Goal: Task Accomplishment & Management: Complete application form

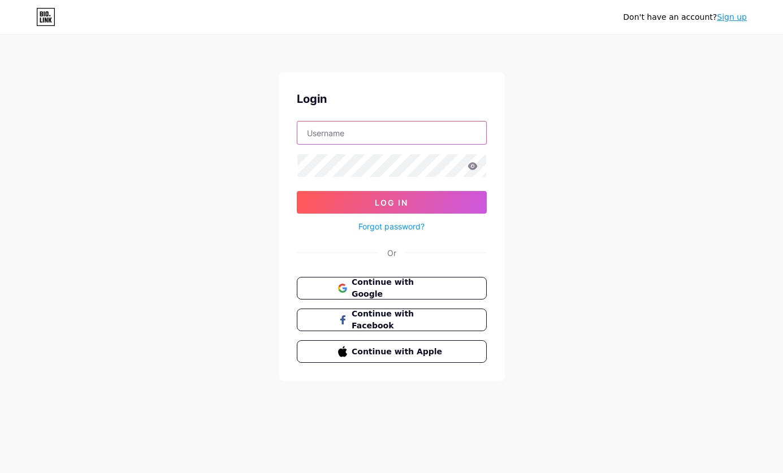
click at [391, 140] on input "text" at bounding box center [391, 133] width 189 height 23
type input "[PERSON_NAME][EMAIL_ADDRESS][PERSON_NAME][DOMAIN_NAME]"
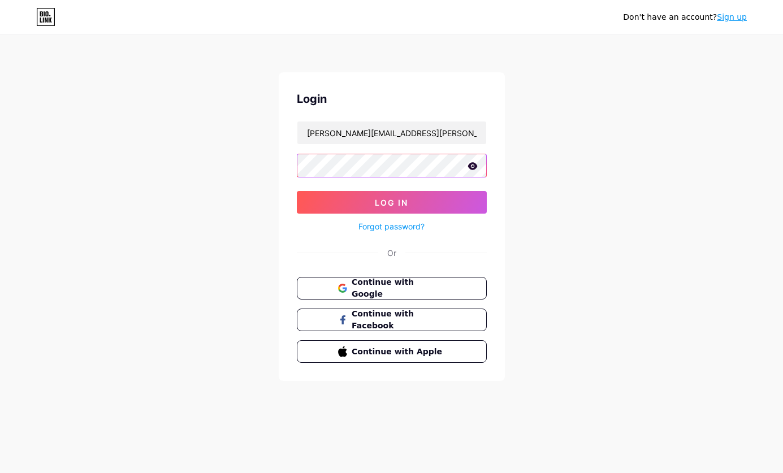
click at [297, 191] on button "Log In" at bounding box center [392, 202] width 190 height 23
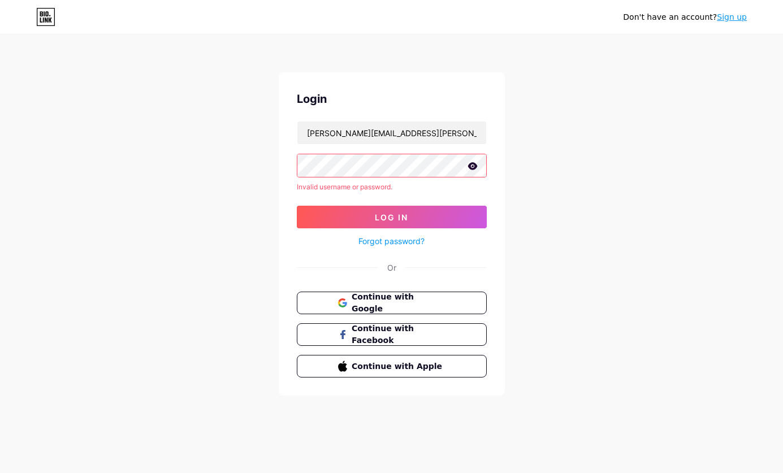
click at [726, 18] on link "Sign up" at bounding box center [732, 16] width 30 height 9
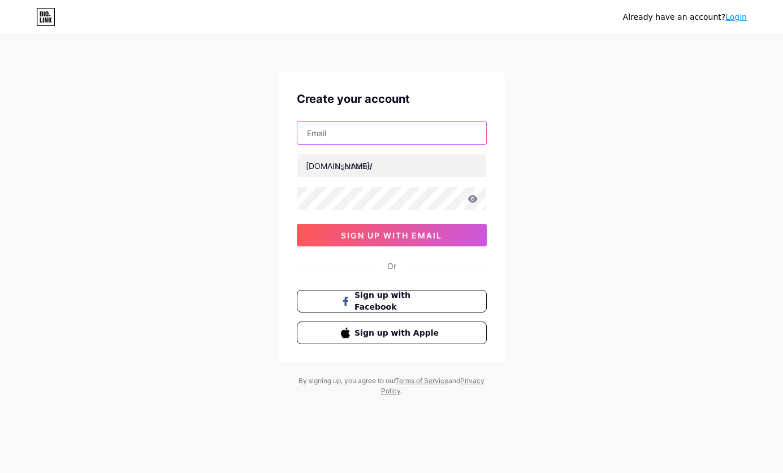
click at [340, 138] on input "text" at bounding box center [391, 133] width 189 height 23
type input "[PERSON_NAME][EMAIL_ADDRESS][PERSON_NAME][DOMAIN_NAME]"
type input "[PERSON_NAME]"
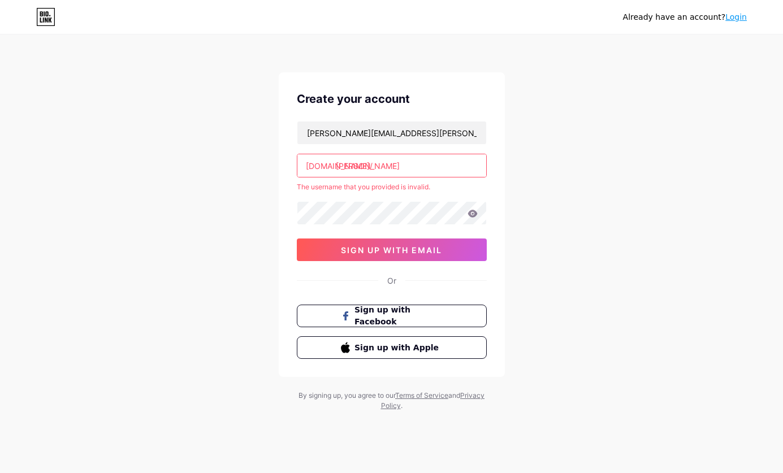
drag, startPoint x: 573, startPoint y: 153, endPoint x: 639, endPoint y: 80, distance: 97.6
click at [639, 80] on div "Already have an account? Login Create your account [PERSON_NAME][EMAIL_ADDRESS]…" at bounding box center [391, 223] width 783 height 447
click at [717, 84] on div "Already have an account? Login Create your account [PERSON_NAME][EMAIL_ADDRESS]…" at bounding box center [391, 223] width 783 height 447
click at [735, 21] on link "Login" at bounding box center [735, 16] width 21 height 9
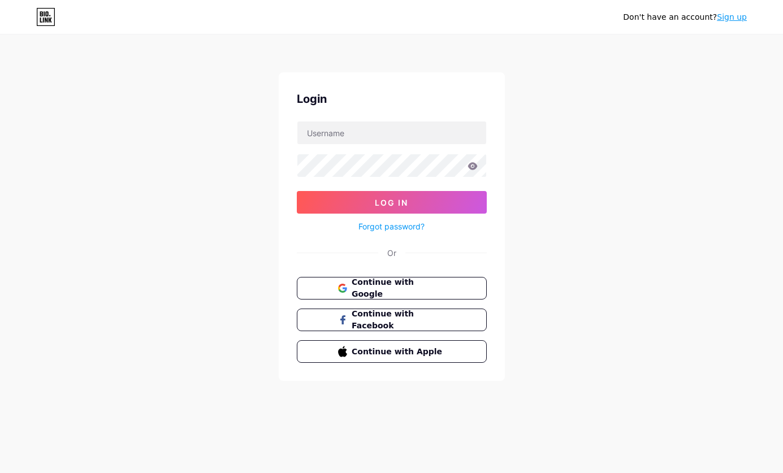
click at [307, 118] on div "Login Log In Forgot password? Or Continue with Google Continue with Facebook Co…" at bounding box center [392, 226] width 226 height 309
click at [320, 122] on input "text" at bounding box center [391, 133] width 189 height 23
type input "[PERSON_NAME][EMAIL_ADDRESS][PERSON_NAME][DOMAIN_NAME]"
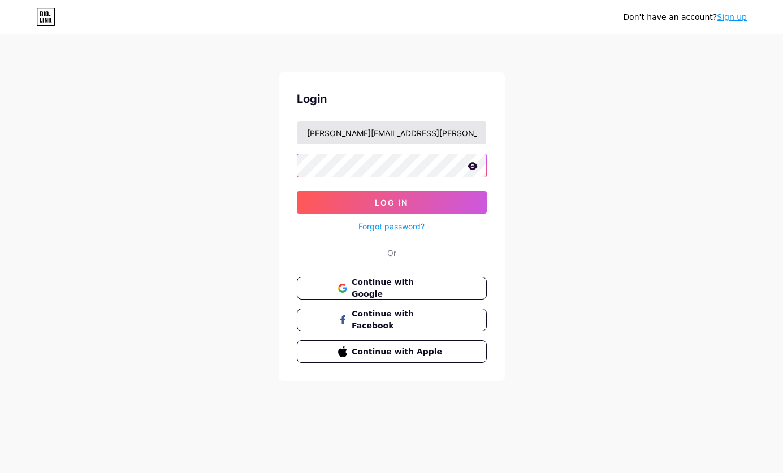
click at [297, 191] on button "Log In" at bounding box center [392, 202] width 190 height 23
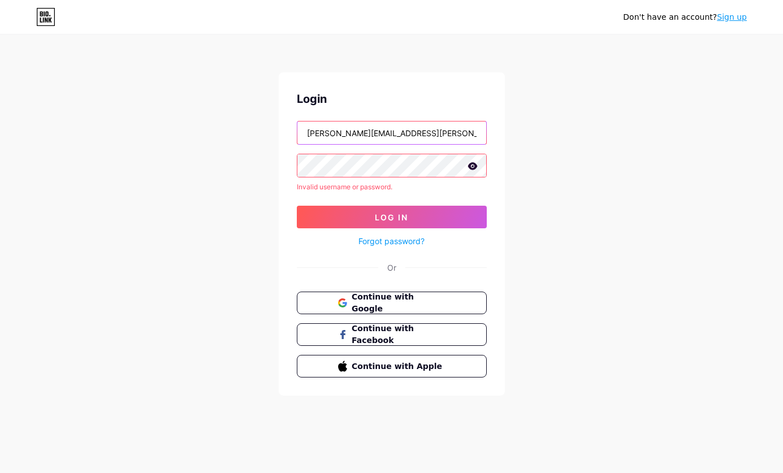
click at [356, 129] on input "[PERSON_NAME][EMAIL_ADDRESS][PERSON_NAME][DOMAIN_NAME]" at bounding box center [391, 133] width 189 height 23
type input "bio"
click at [733, 15] on link "Sign up" at bounding box center [732, 16] width 30 height 9
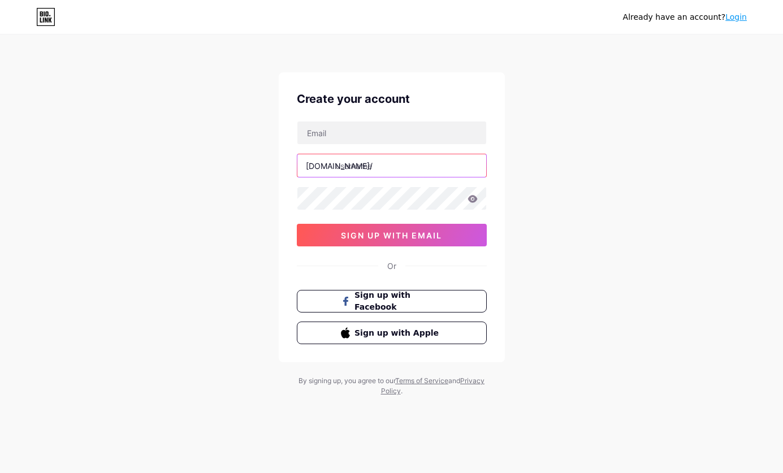
click at [370, 165] on input "text" at bounding box center [391, 165] width 189 height 23
click at [238, 177] on div "Already have an account? Login Create your account [DOMAIN_NAME]/ 0cAFcWeA4TI6Q…" at bounding box center [391, 216] width 783 height 432
click at [734, 16] on link "Login" at bounding box center [735, 16] width 21 height 9
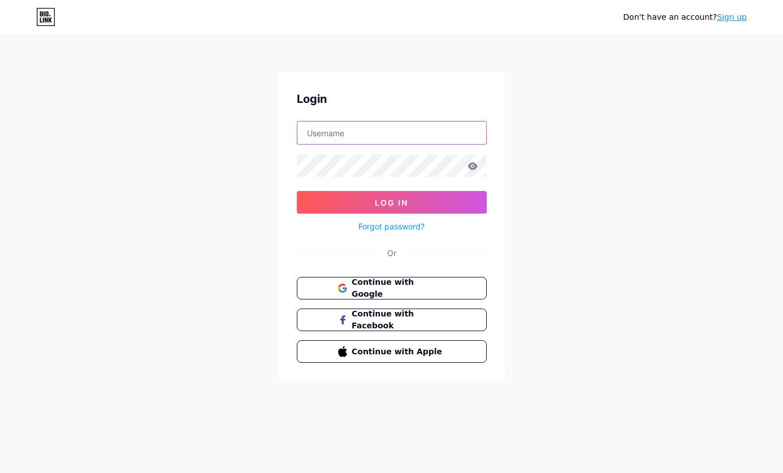
click at [320, 140] on input "text" at bounding box center [391, 133] width 189 height 23
type input "[PERSON_NAME][EMAIL_ADDRESS][PERSON_NAME][DOMAIN_NAME]"
click at [380, 227] on link "Forgot password?" at bounding box center [391, 226] width 66 height 12
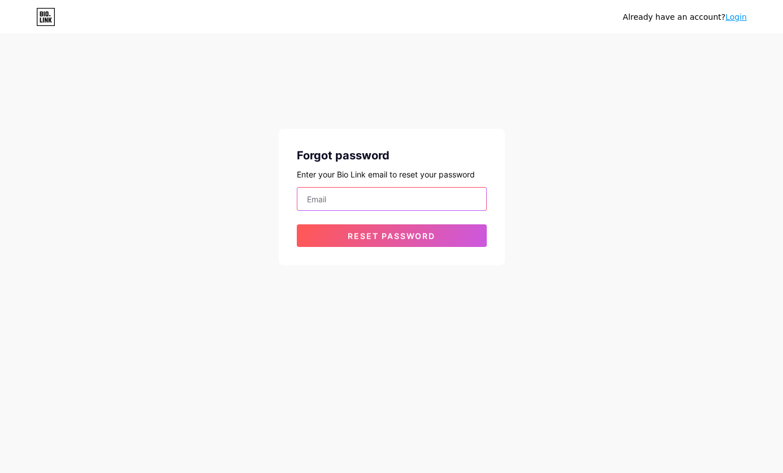
click at [356, 202] on input "email" at bounding box center [391, 199] width 189 height 23
type input "[PERSON_NAME][EMAIL_ADDRESS][PERSON_NAME][DOMAIN_NAME]"
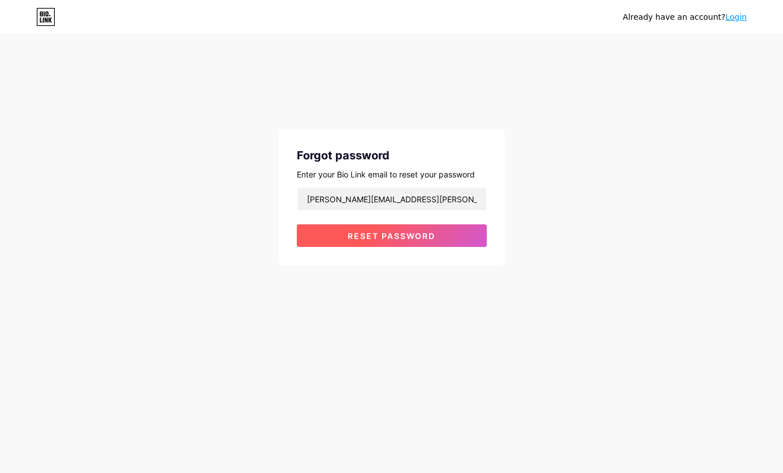
click at [348, 234] on span "Reset password" at bounding box center [392, 236] width 88 height 10
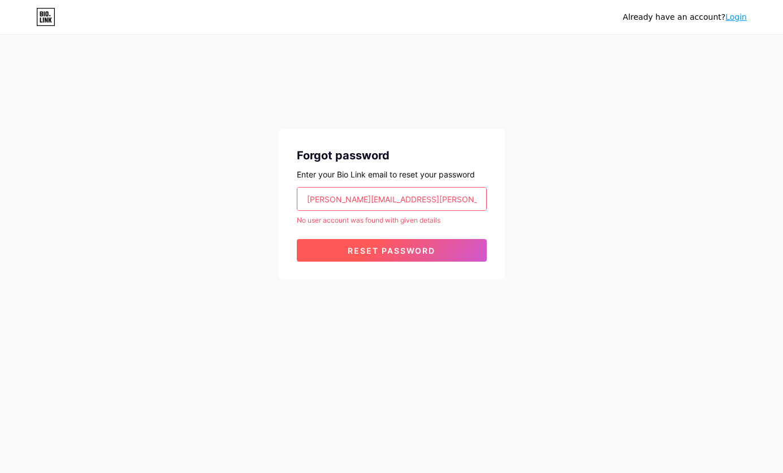
click at [389, 254] on span "Reset password" at bounding box center [392, 251] width 88 height 10
click at [733, 16] on link "Login" at bounding box center [735, 16] width 21 height 9
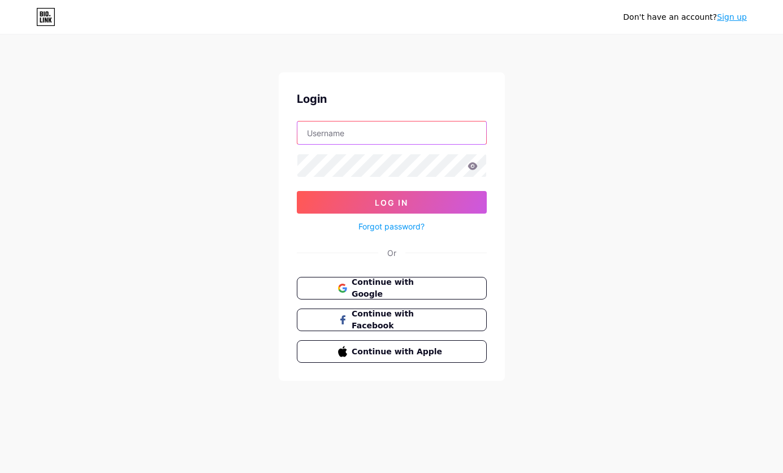
click at [349, 129] on input "text" at bounding box center [391, 133] width 189 height 23
type input "[PERSON_NAME][EMAIL_ADDRESS][PERSON_NAME][DOMAIN_NAME]"
click at [357, 178] on form "[PERSON_NAME][EMAIL_ADDRESS][PERSON_NAME][DOMAIN_NAME] Log In Forgot password?" at bounding box center [392, 177] width 190 height 112
click at [727, 18] on link "Sign up" at bounding box center [732, 16] width 30 height 9
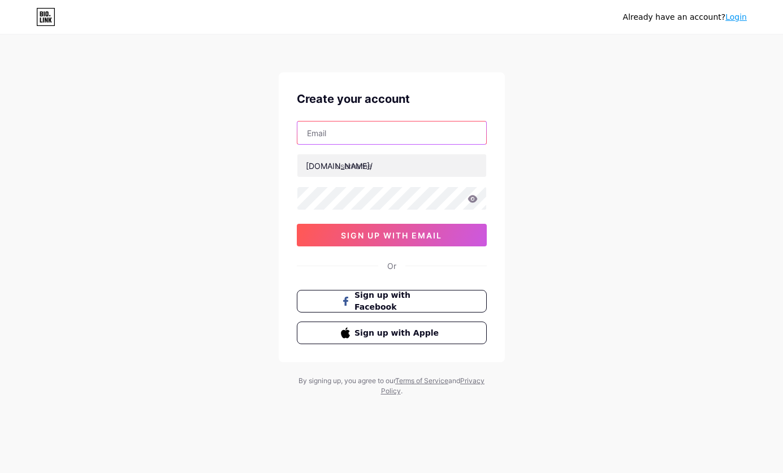
click at [373, 141] on input "text" at bounding box center [391, 133] width 189 height 23
type input "[PERSON_NAME][EMAIL_ADDRESS][PERSON_NAME][DOMAIN_NAME]"
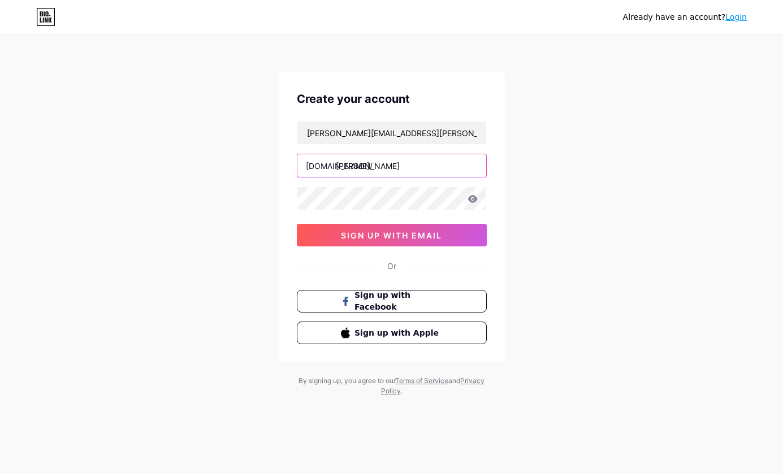
click at [427, 173] on input "[PERSON_NAME]" at bounding box center [391, 165] width 189 height 23
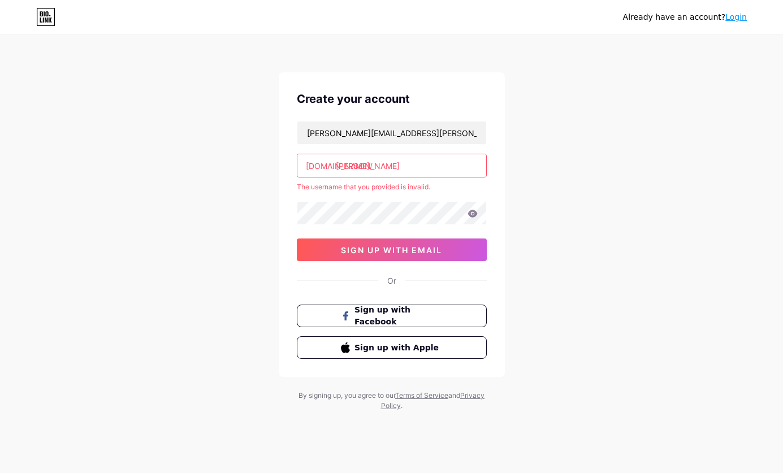
click at [361, 164] on input "[PERSON_NAME]" at bounding box center [391, 165] width 189 height 23
click at [398, 161] on input "[PERSON_NAME]" at bounding box center [391, 165] width 189 height 23
type input "oskarmilkows"
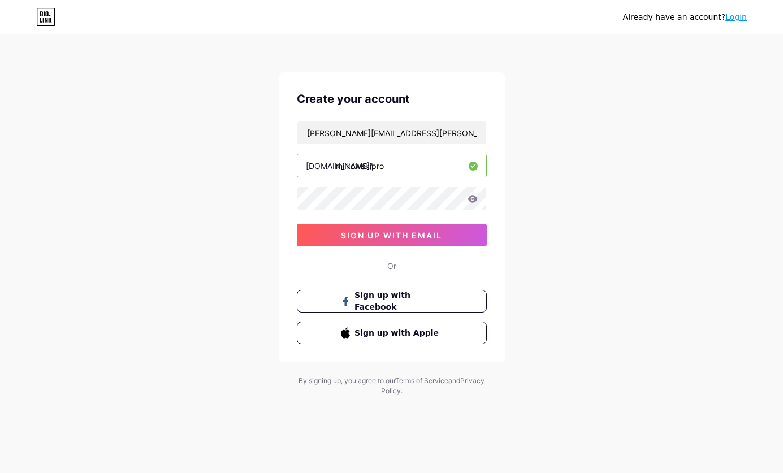
type input "milkowskipro"
